Goal: Transaction & Acquisition: Purchase product/service

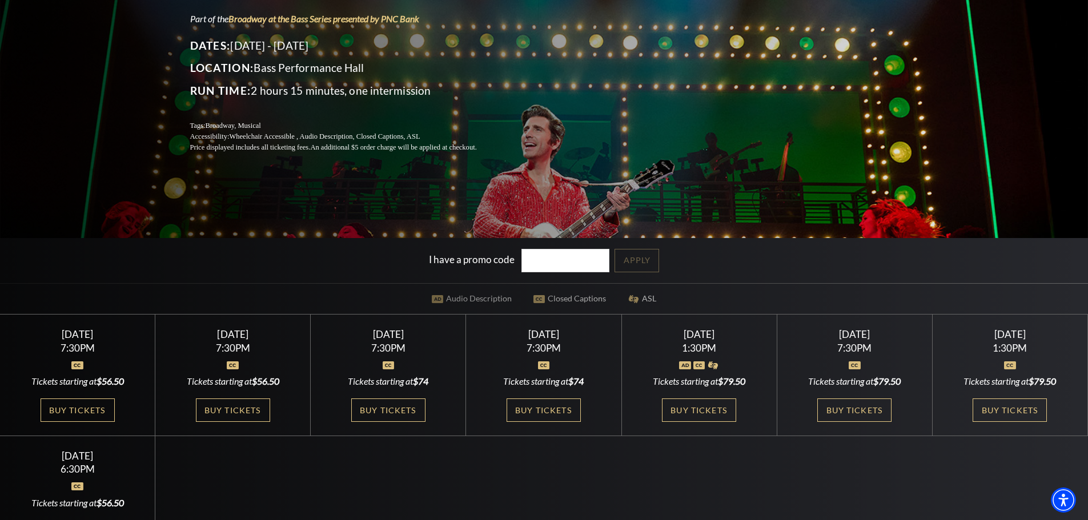
scroll to position [228, 0]
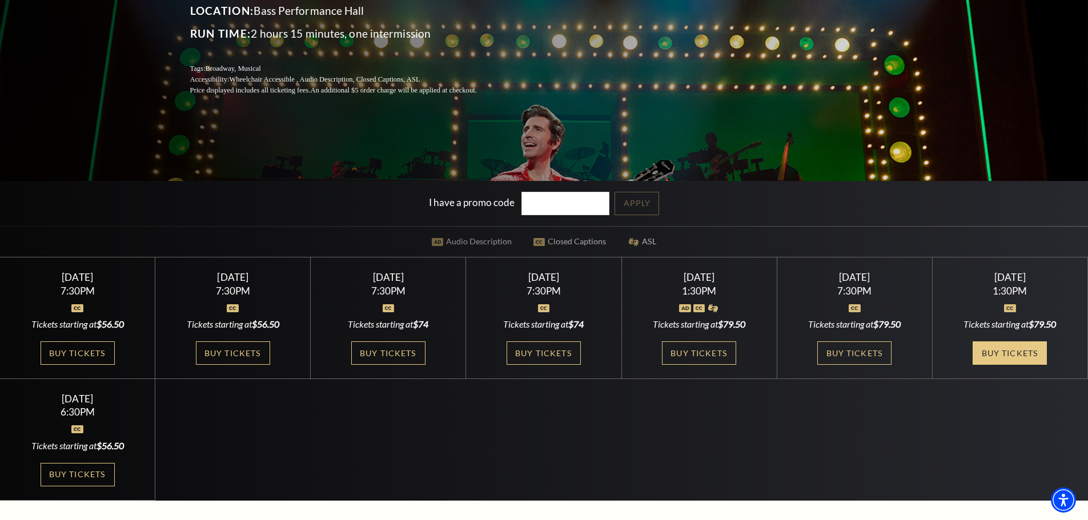
click at [1010, 355] on link "Buy Tickets" at bounding box center [1009, 352] width 74 height 23
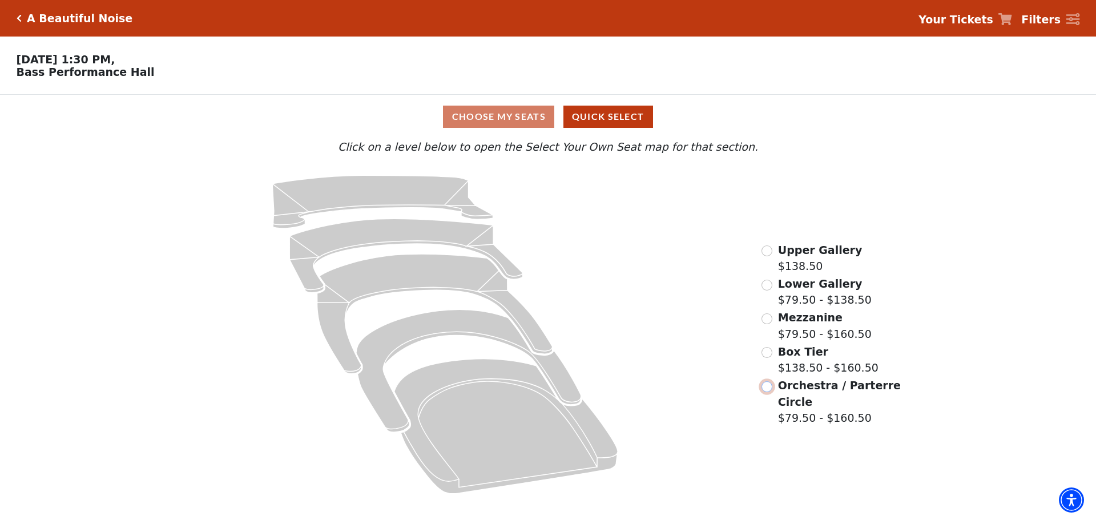
click at [766, 392] on input "Orchestra / Parterre Circle$79.50 - $160.50\a" at bounding box center [767, 386] width 11 height 11
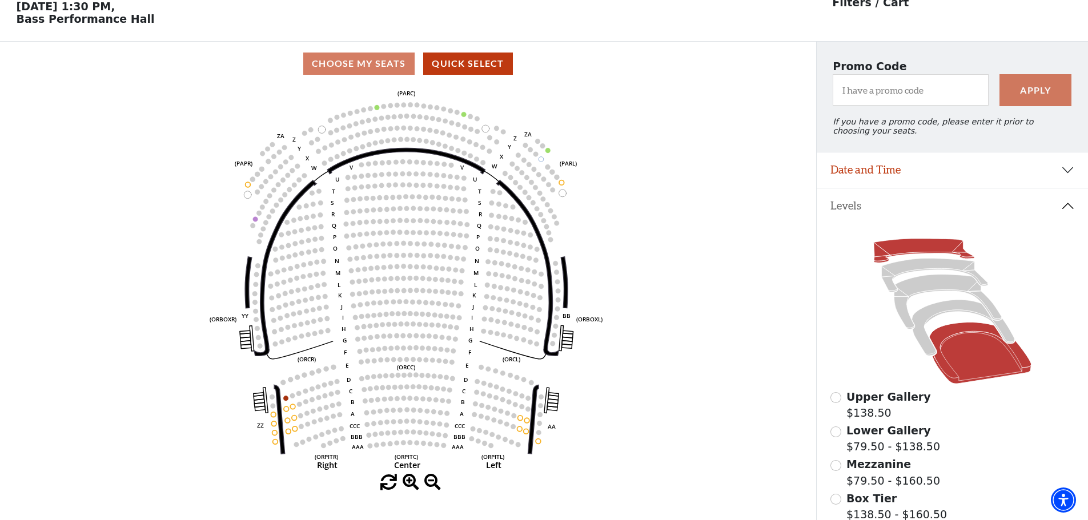
scroll to position [167, 0]
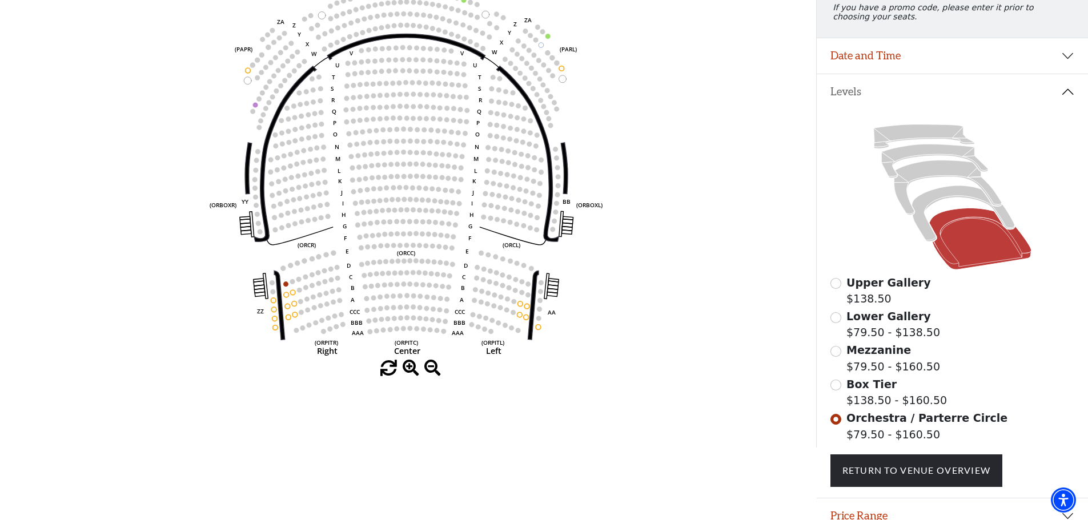
click at [840, 296] on div "Upper Gallery $138.50" at bounding box center [952, 291] width 244 height 33
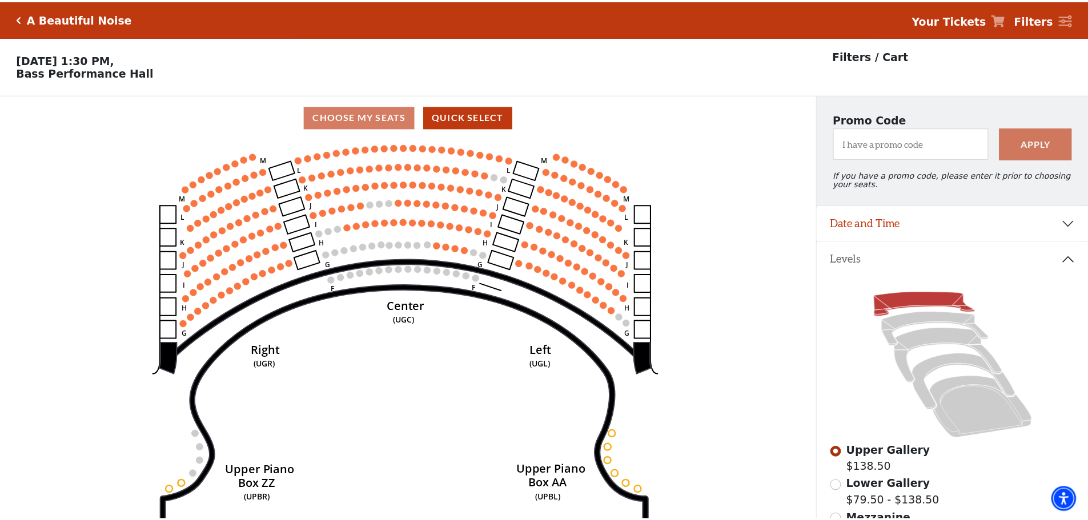
scroll to position [53, 0]
